Goal: Task Accomplishment & Management: Manage account settings

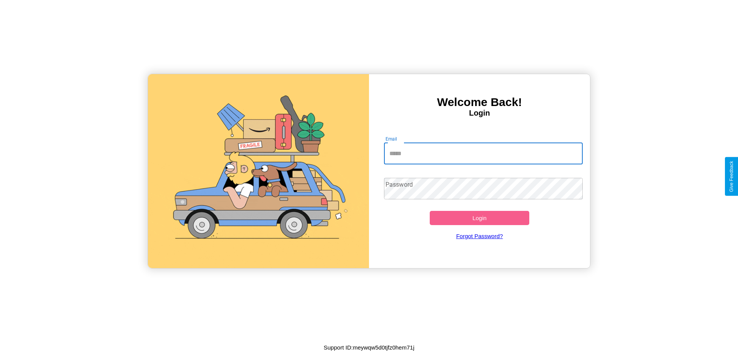
click at [483, 153] on input "Email" at bounding box center [483, 154] width 199 height 22
type input "**********"
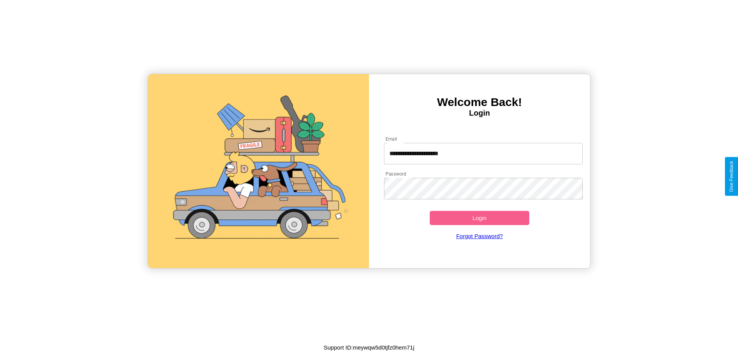
click at [480, 218] on button "Login" at bounding box center [480, 218] width 100 height 14
